Goal: Task Accomplishment & Management: Use online tool/utility

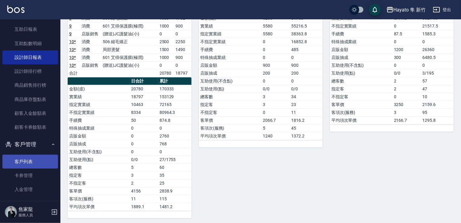
scroll to position [206, 0]
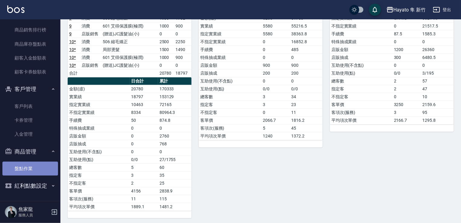
click at [30, 169] on link "盤點作業" at bounding box center [30, 169] width 56 height 14
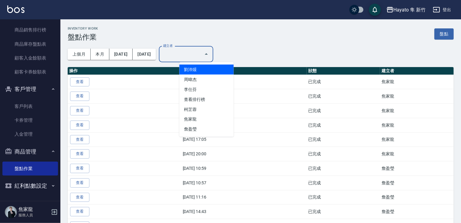
click at [201, 53] on input "建立者" at bounding box center [182, 54] width 40 height 11
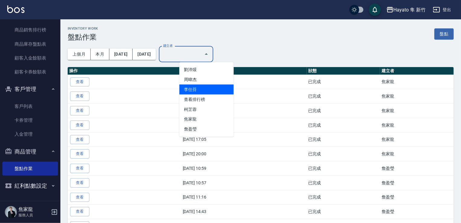
click at [204, 87] on li "李仕芬" at bounding box center [206, 90] width 54 height 10
type input "李仕芬"
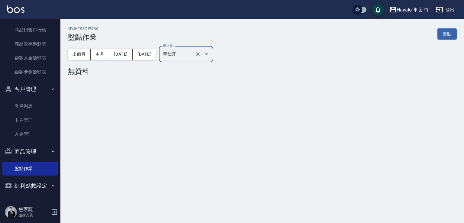
click at [28, 146] on button "商品管理" at bounding box center [30, 152] width 56 height 16
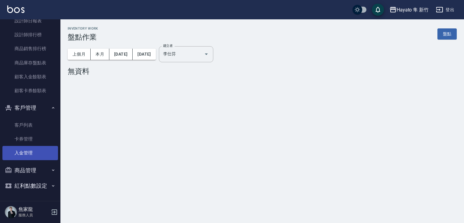
scroll to position [187, 0]
click at [43, 169] on button "商品管理" at bounding box center [30, 171] width 56 height 16
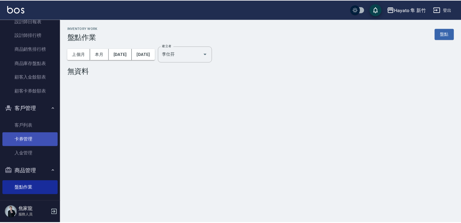
scroll to position [206, 0]
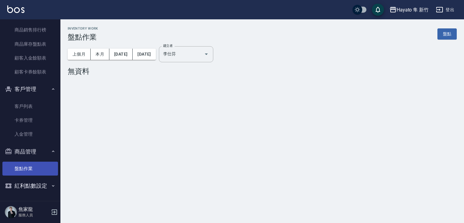
drag, startPoint x: 41, startPoint y: 167, endPoint x: 45, endPoint y: 164, distance: 5.0
click at [41, 167] on link "盤點作業" at bounding box center [30, 169] width 56 height 14
click at [444, 32] on link "盤點" at bounding box center [446, 33] width 19 height 11
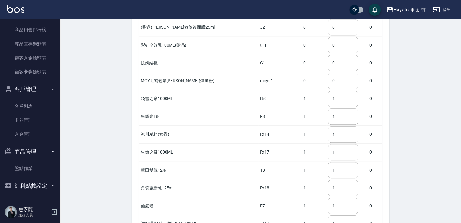
scroll to position [725, 0]
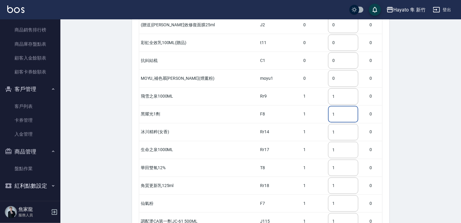
click at [335, 106] on input "1" at bounding box center [343, 114] width 30 height 16
type input "1"
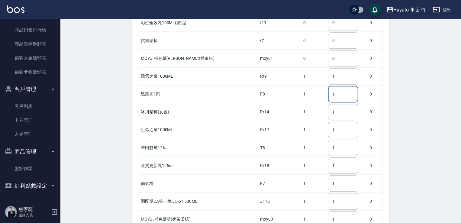
scroll to position [755, 0]
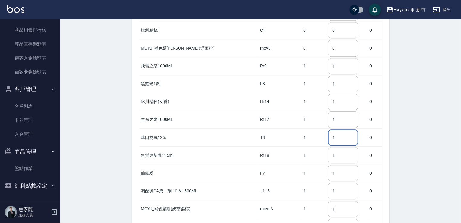
click at [335, 129] on input "1" at bounding box center [343, 137] width 30 height 16
type input "2"
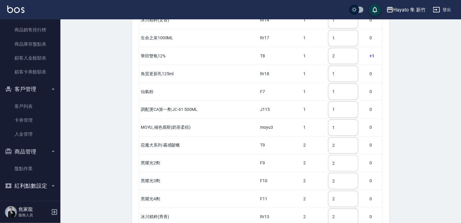
scroll to position [845, 0]
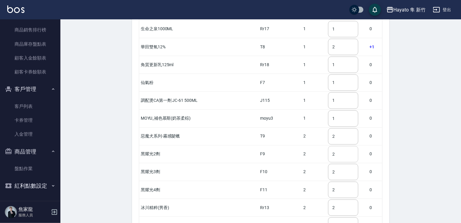
click at [333, 146] on input "2" at bounding box center [343, 154] width 30 height 16
type input "2"
click at [335, 164] on input "2" at bounding box center [343, 172] width 30 height 16
type input "3"
click at [334, 181] on input "2" at bounding box center [343, 189] width 30 height 16
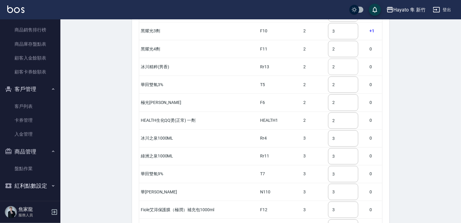
scroll to position [996, 0]
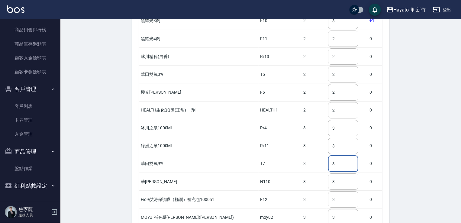
click at [334, 155] on input "3" at bounding box center [343, 163] width 30 height 16
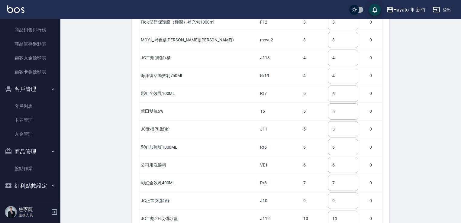
scroll to position [1177, 0]
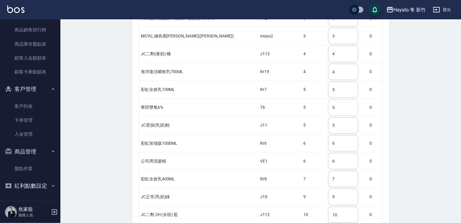
click at [336, 99] on input "5" at bounding box center [343, 107] width 30 height 16
type input "4"
click at [328, 117] on input "5" at bounding box center [343, 125] width 30 height 16
click at [328, 153] on input "6" at bounding box center [343, 161] width 30 height 16
type input "6"
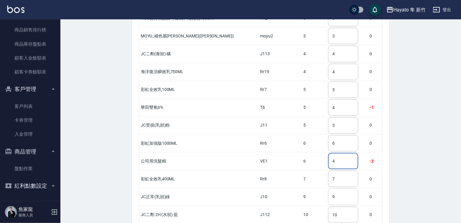
type input "4"
click at [330, 188] on input "9" at bounding box center [343, 196] width 30 height 16
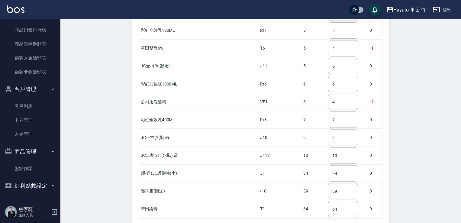
scroll to position [1238, 0]
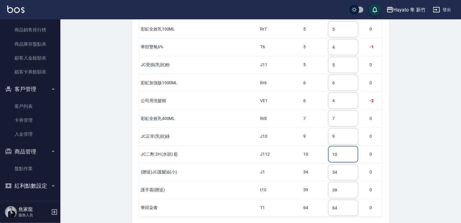
click at [336, 146] on input "10" at bounding box center [343, 154] width 30 height 16
type input "1"
type input "7"
click at [337, 164] on input "34" at bounding box center [343, 172] width 30 height 16
type input "3"
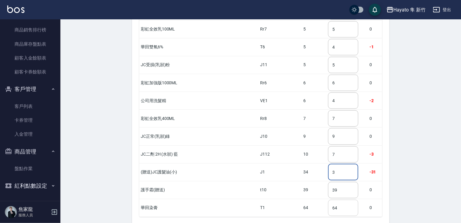
type input "3"
click at [328, 200] on input "64" at bounding box center [343, 208] width 30 height 16
type input "6"
type input "62"
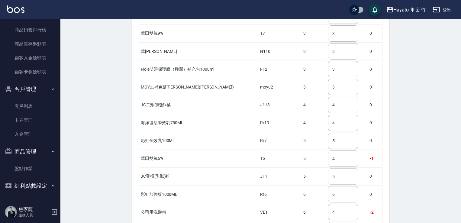
scroll to position [1117, 0]
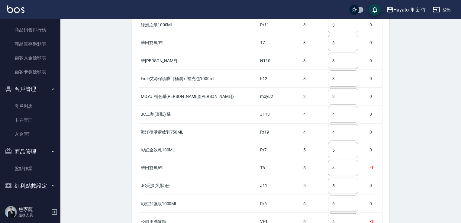
click at [328, 106] on input "4" at bounding box center [343, 114] width 30 height 16
type input "8"
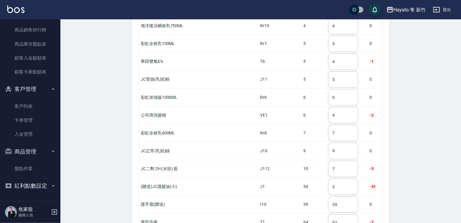
scroll to position [1247, 0]
